Goal: Navigation & Orientation: Find specific page/section

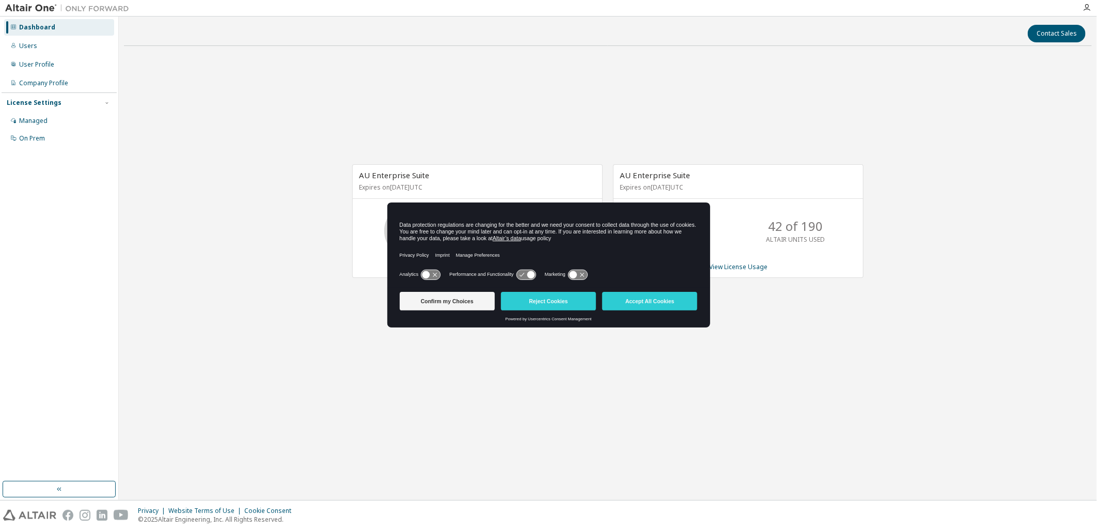
drag, startPoint x: 760, startPoint y: 363, endPoint x: 745, endPoint y: 364, distance: 15.5
click at [760, 363] on div "AU Enterprise Suite Expires on [DATE] UTC 0 of 35 ALTAIR UNITS USED View Licens…" at bounding box center [608, 226] width 968 height 344
click at [653, 303] on button "Accept All Cookies" at bounding box center [649, 301] width 95 height 19
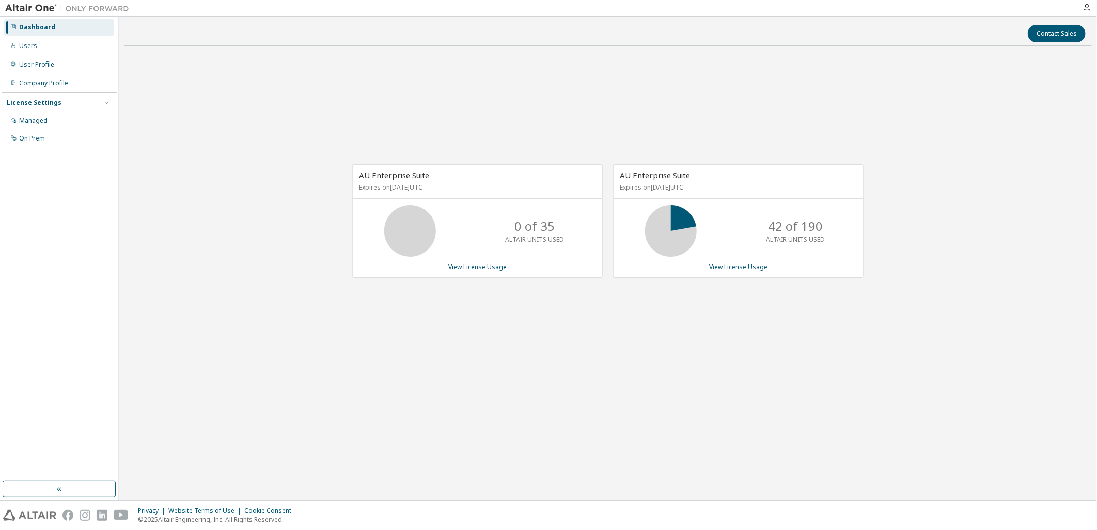
click at [823, 308] on div "AU Enterprise Suite Expires on [DATE] UTC 0 of 35 ALTAIR UNITS USED View Licens…" at bounding box center [608, 226] width 968 height 344
